Goal: Task Accomplishment & Management: Use online tool/utility

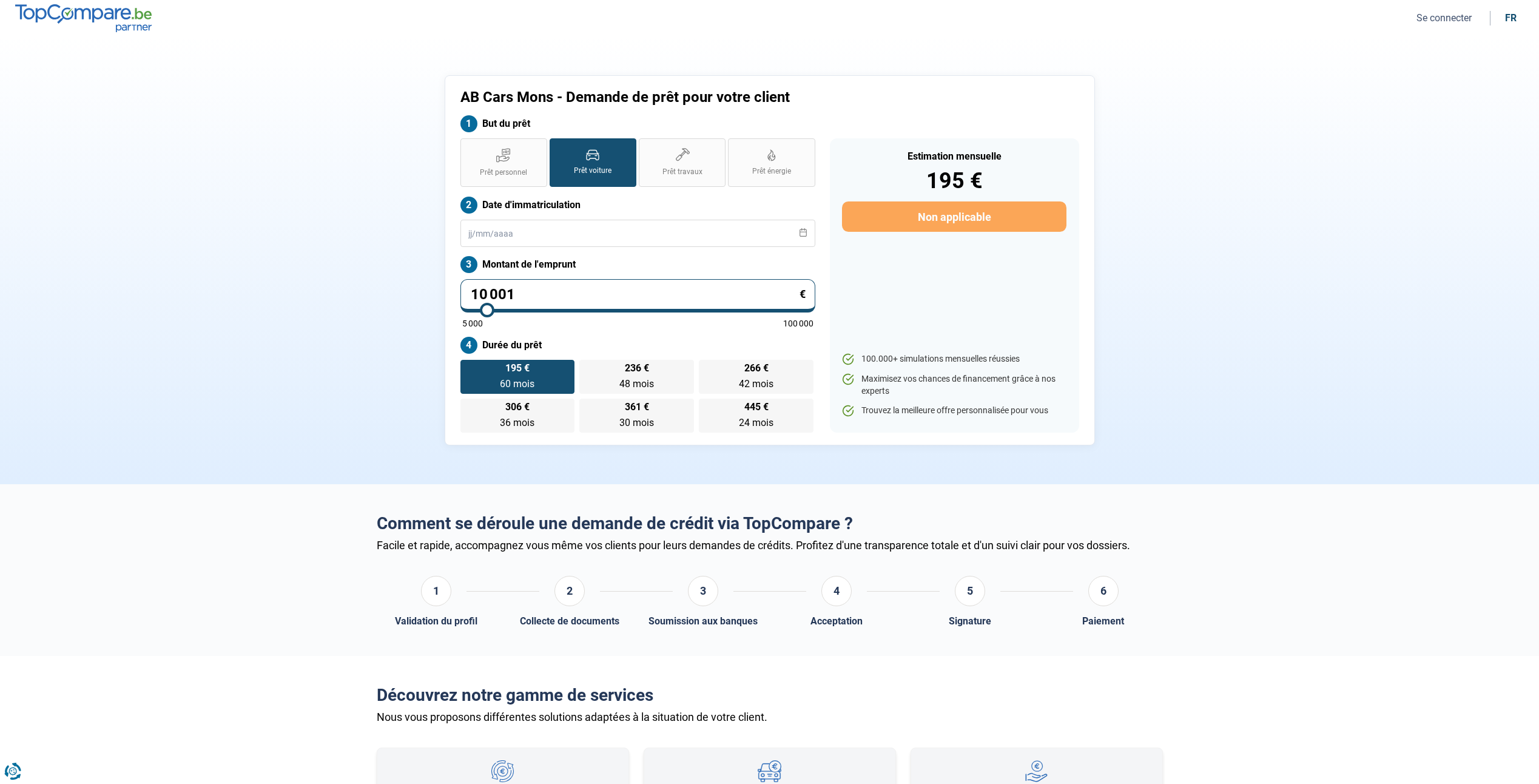
drag, startPoint x: 0, startPoint y: 0, endPoint x: 576, endPoint y: 169, distance: 600.3
click at [576, 169] on span "Prêt voiture" at bounding box center [593, 170] width 37 height 11
click at [558, 146] on input "Prêt voiture" at bounding box center [554, 143] width 8 height 8
click at [561, 245] on input "text" at bounding box center [638, 233] width 355 height 28
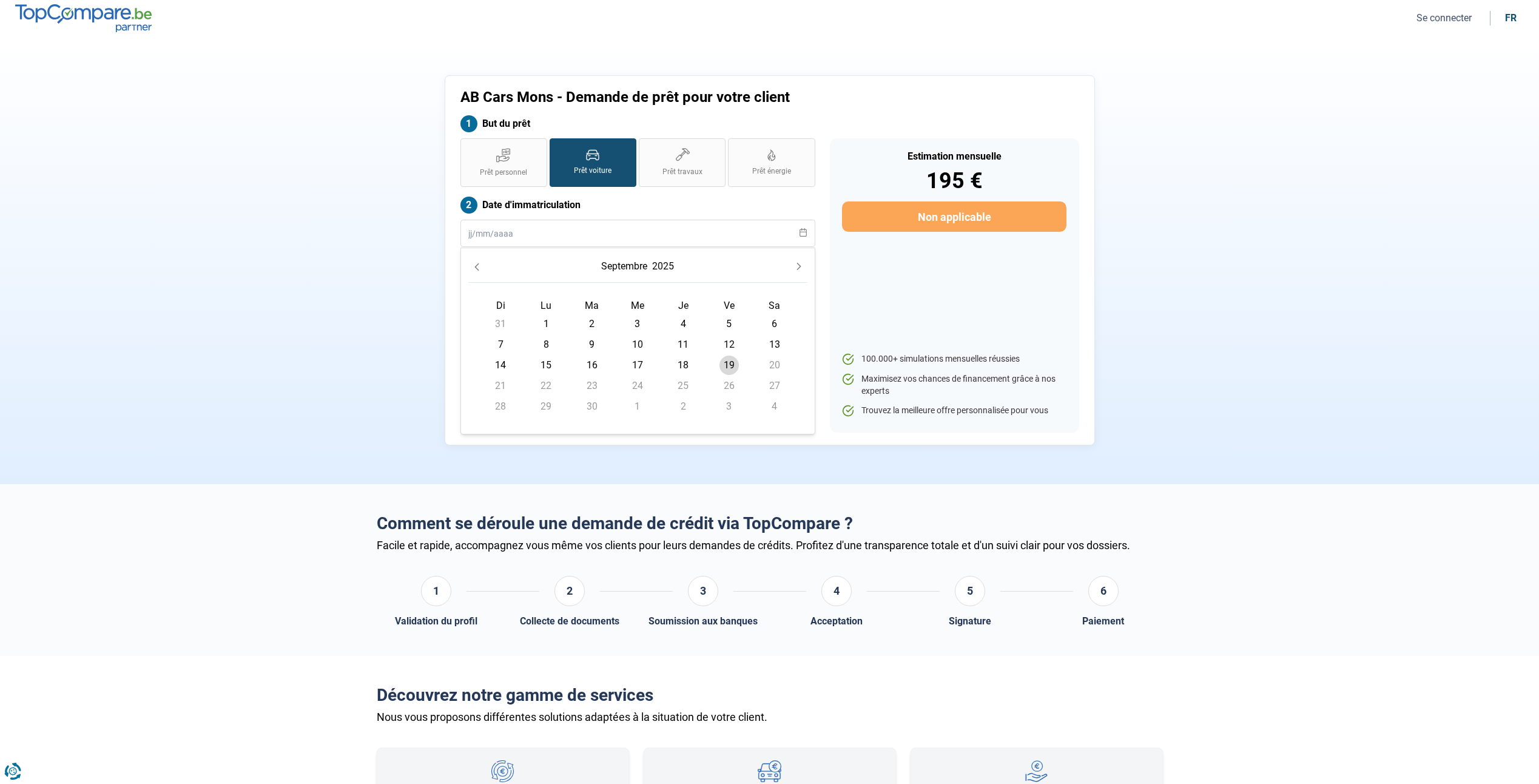
click at [681, 324] on span "4" at bounding box center [684, 324] width 19 height 19
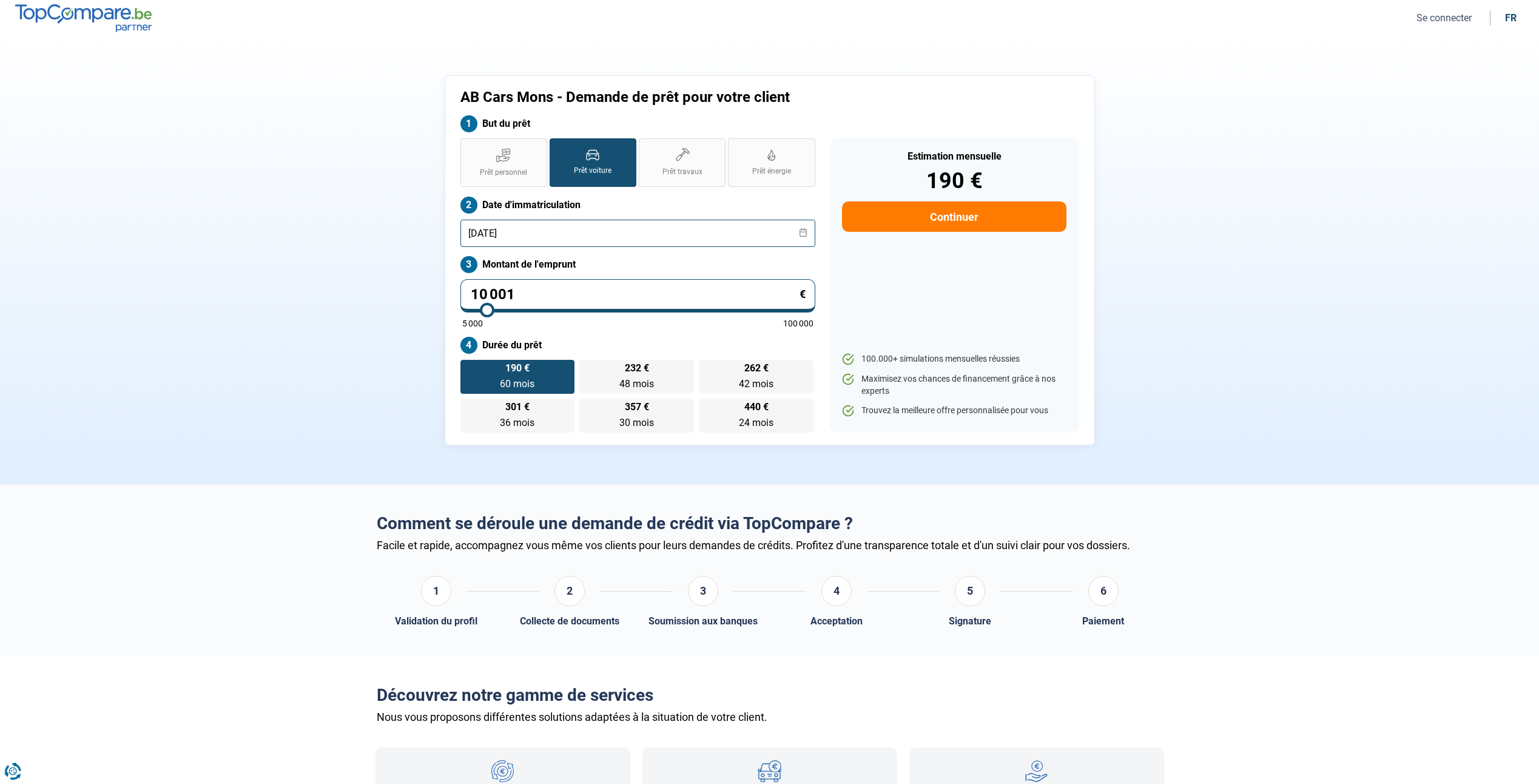
click at [493, 231] on input "[DATE]" at bounding box center [638, 233] width 355 height 28
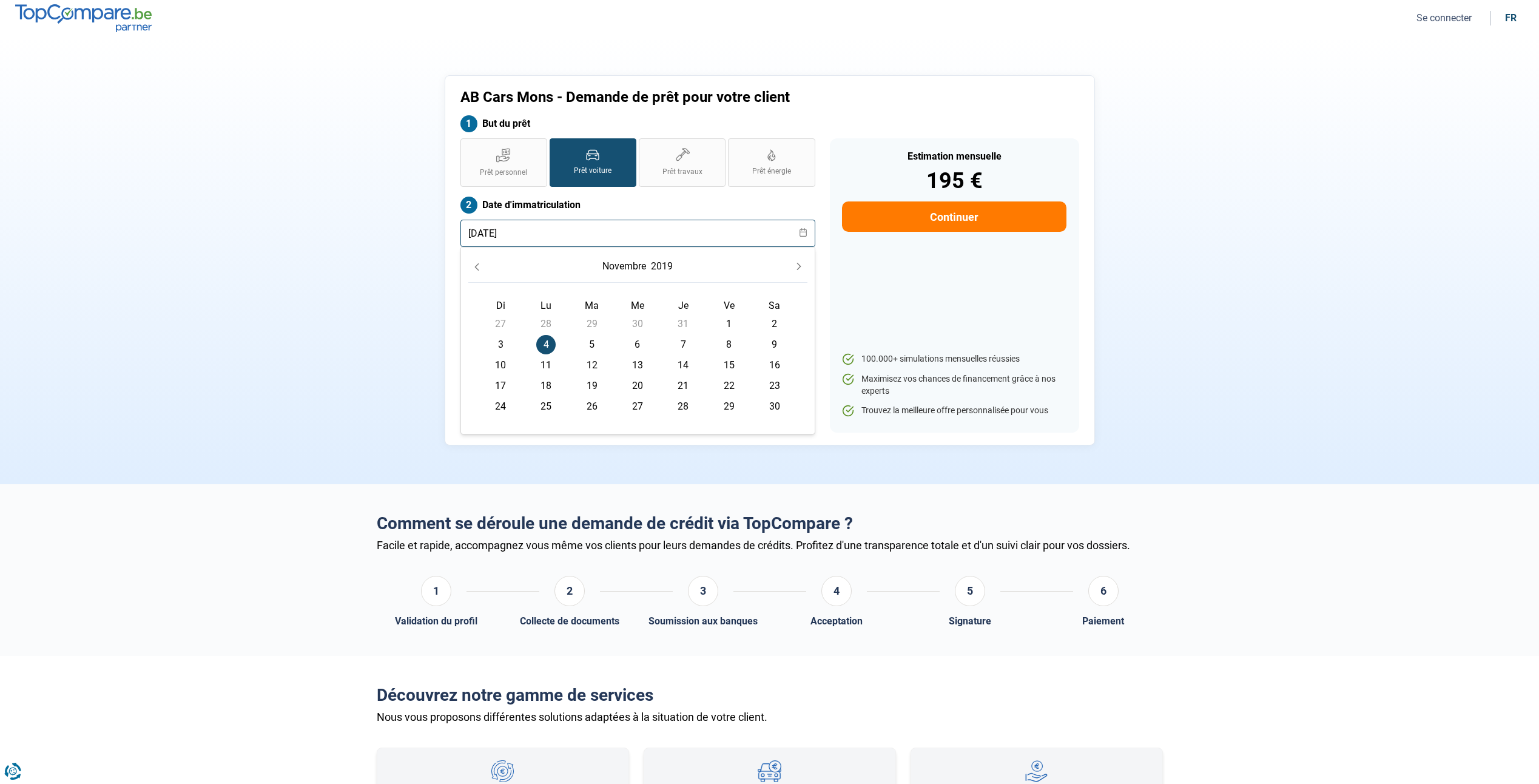
type input "[DATE]"
click at [437, 242] on div "AB Cars Mons - Demande de prêt pour votre client But du prêt Prêt personnel Prê…" at bounding box center [770, 260] width 801 height 370
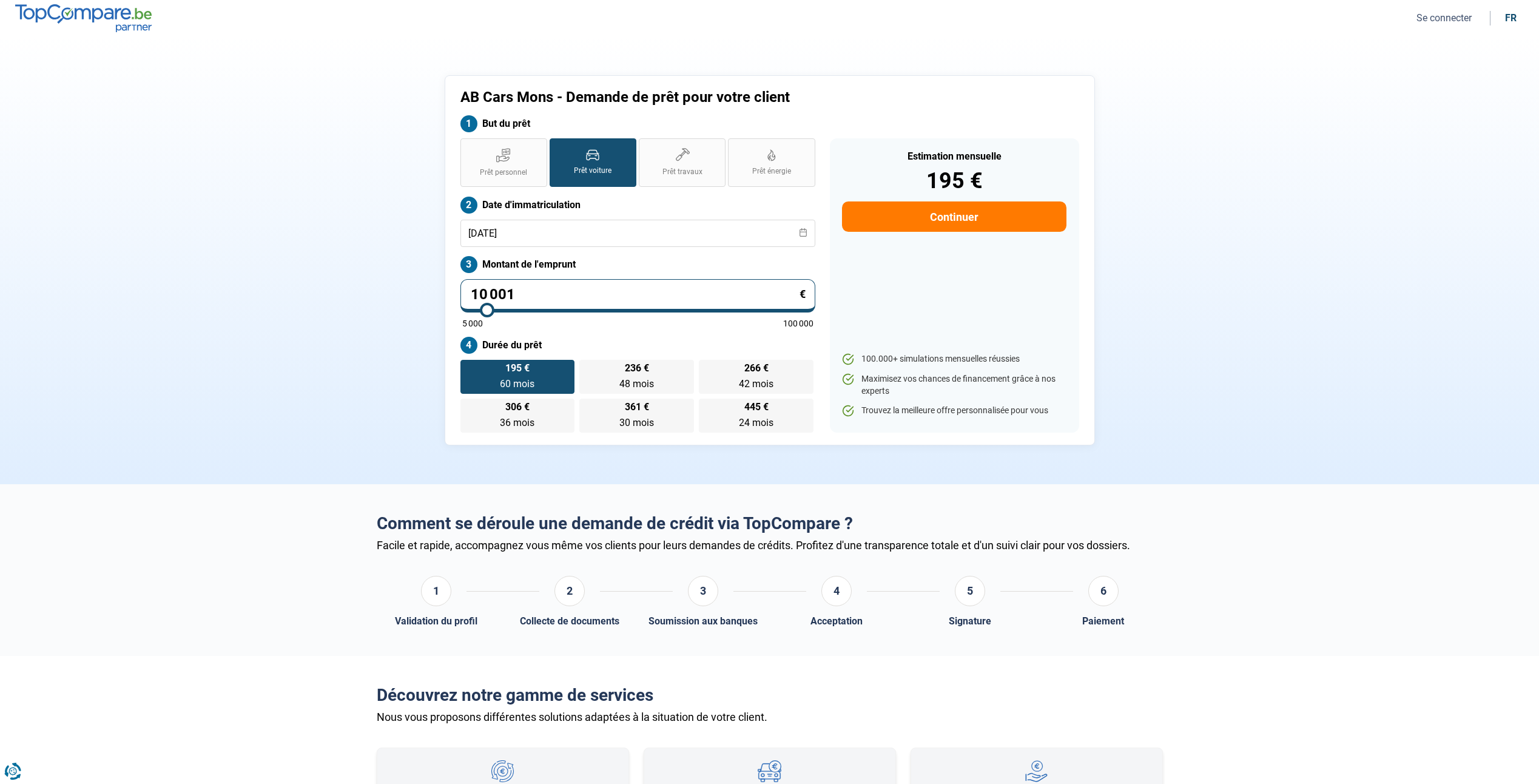
click at [554, 281] on input "10 001" at bounding box center [638, 295] width 355 height 33
type input "1 000"
type input "5000"
type input "100"
type input "5000"
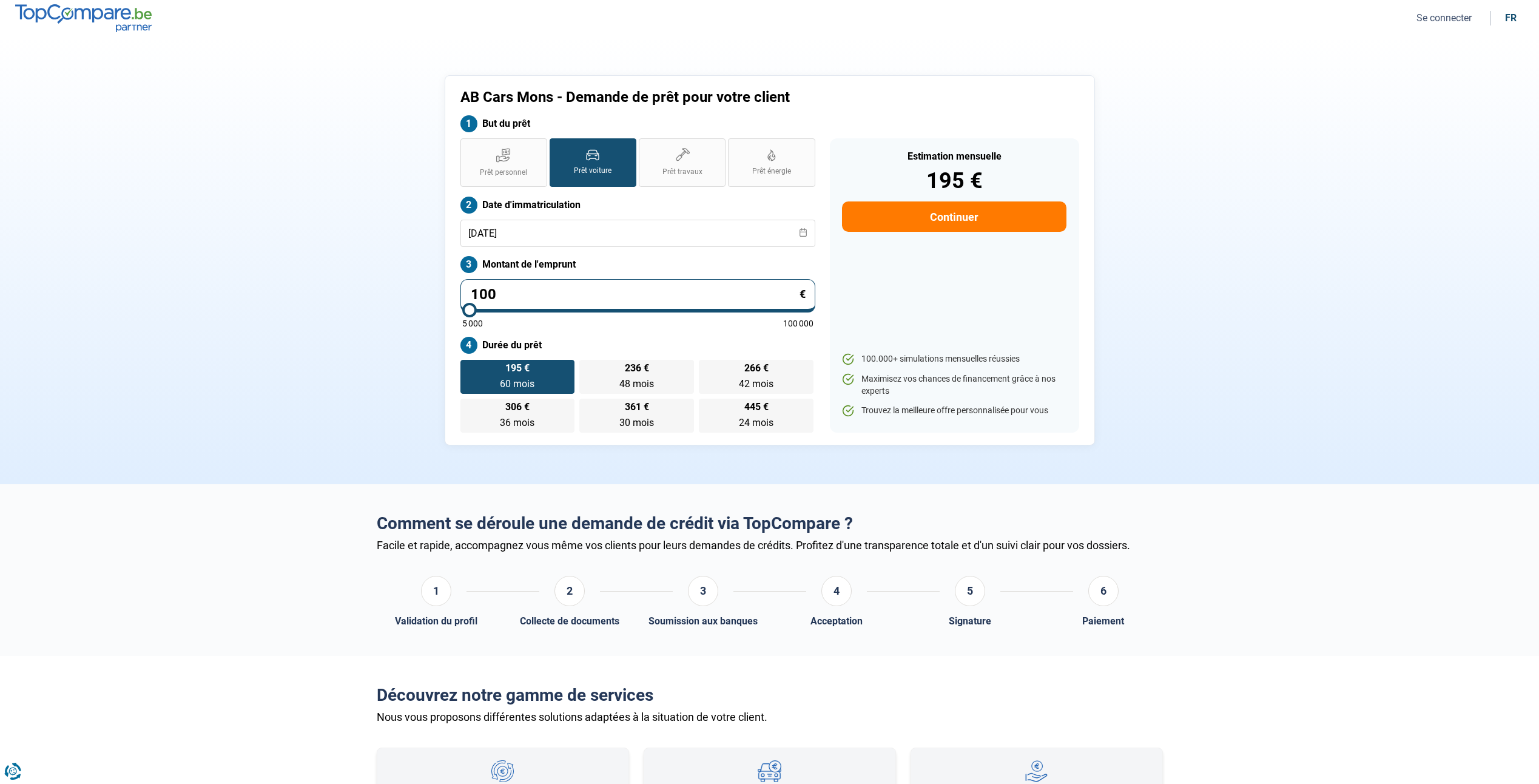
type input "10"
type input "5000"
type input "1"
type input "5000"
type input "16"
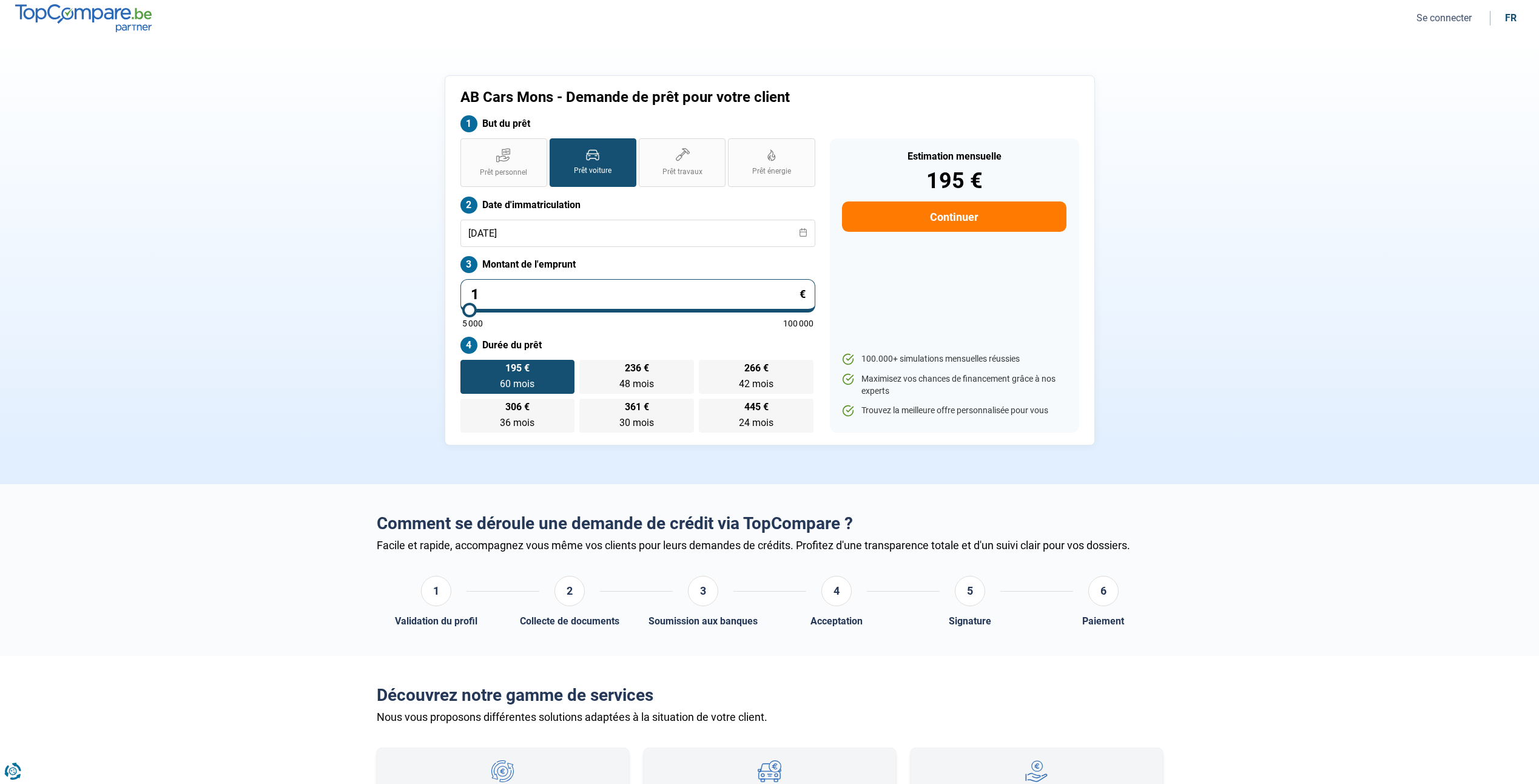
type input "5000"
type input "164"
type input "5000"
type input "1 649"
type input "5000"
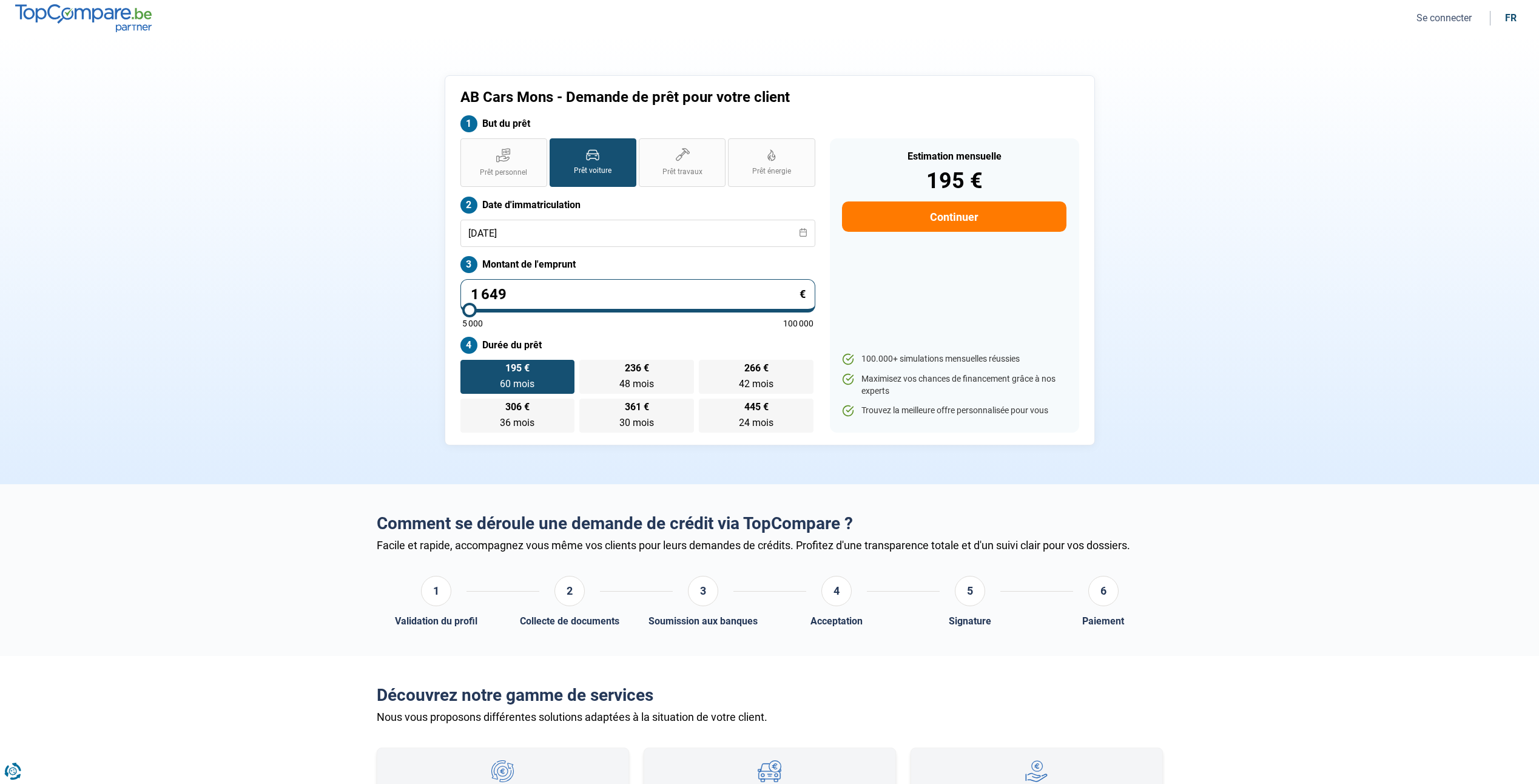
type input "16 490"
type input "16500"
type input "16 490"
type input "16500"
click at [626, 388] on span "48 mois" at bounding box center [637, 383] width 35 height 11
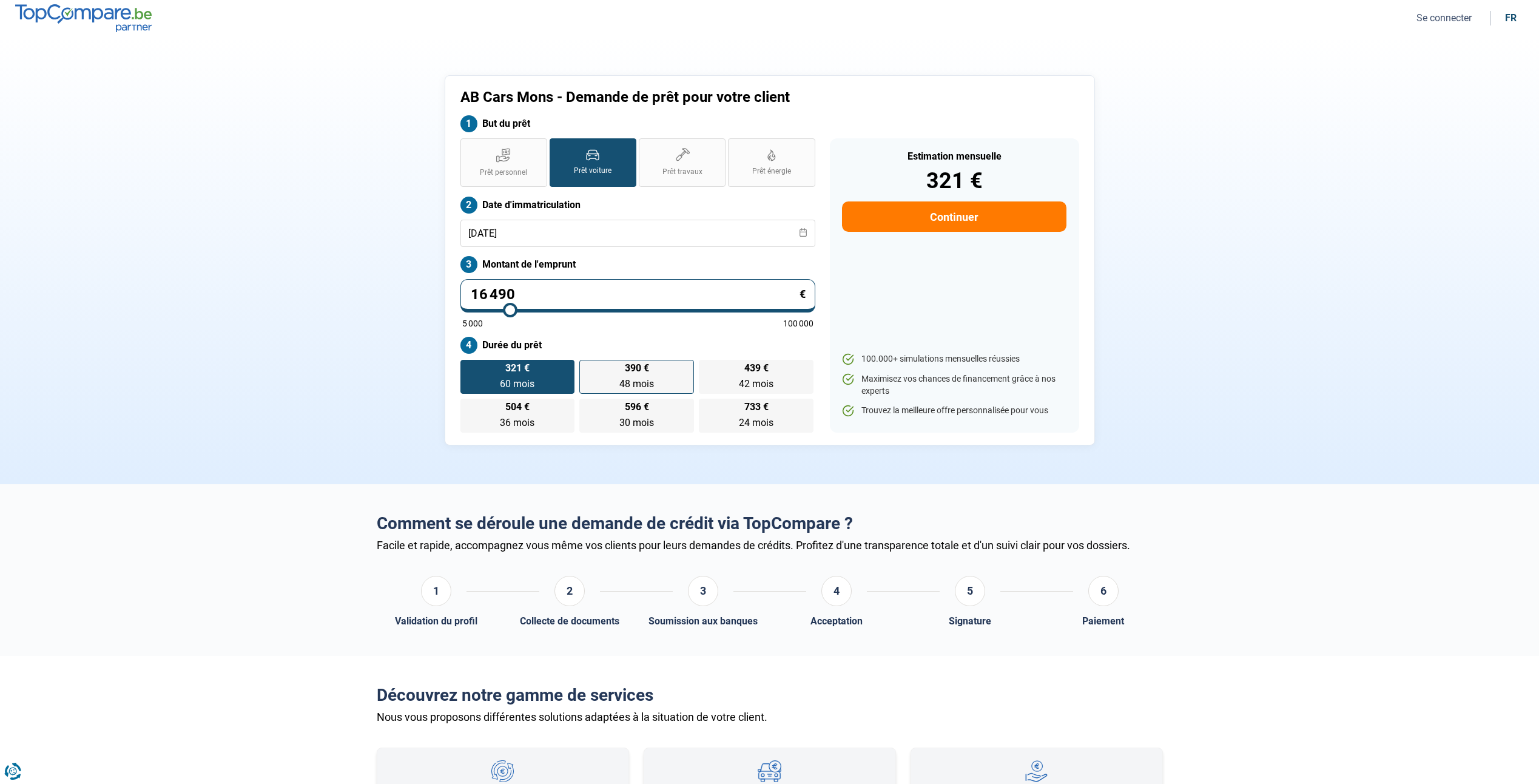
click at [587, 367] on input "390 € 48 mois 48 mois" at bounding box center [584, 364] width 8 height 8
radio input "true"
click at [765, 412] on span "733 €" at bounding box center [757, 407] width 24 height 10
click at [707, 406] on input "733 € 24 mois 24 mois" at bounding box center [703, 403] width 8 height 8
radio input "true"
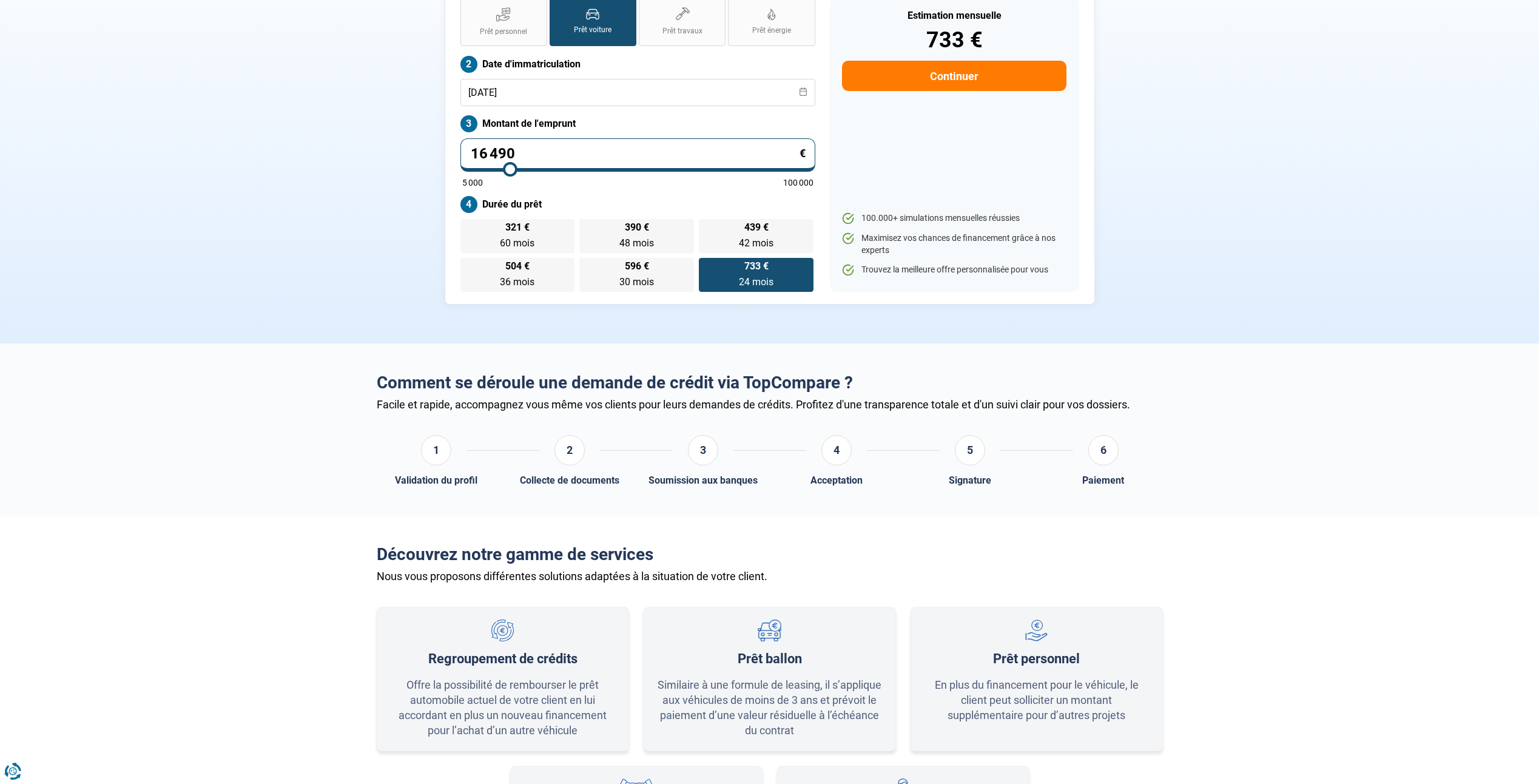
scroll to position [61, 0]
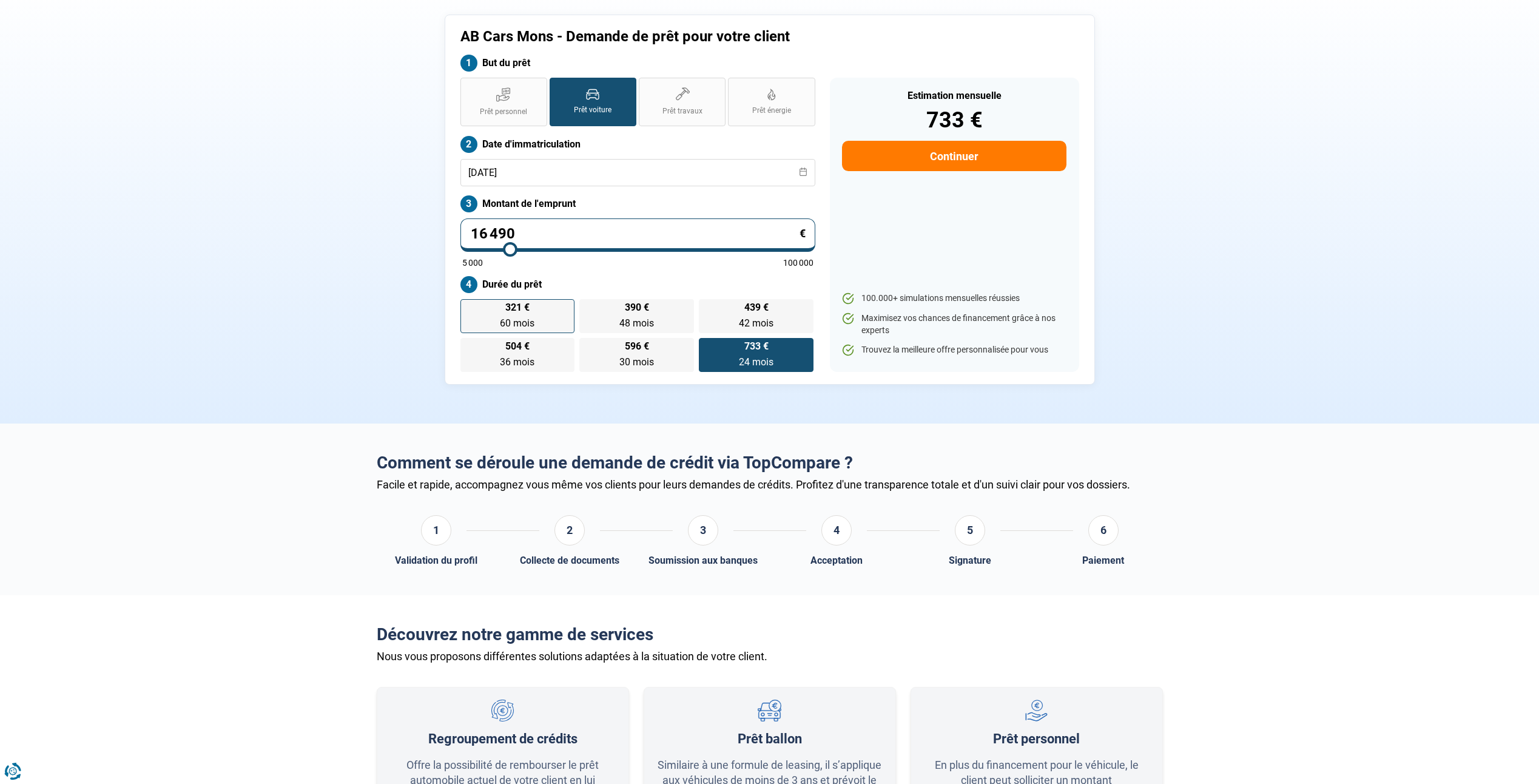
click at [534, 319] on span "60 mois" at bounding box center [517, 323] width 35 height 11
click at [469, 307] on input "321 € 60 mois 60 mois" at bounding box center [465, 303] width 8 height 8
radio input "true"
